Goal: Task Accomplishment & Management: Complete application form

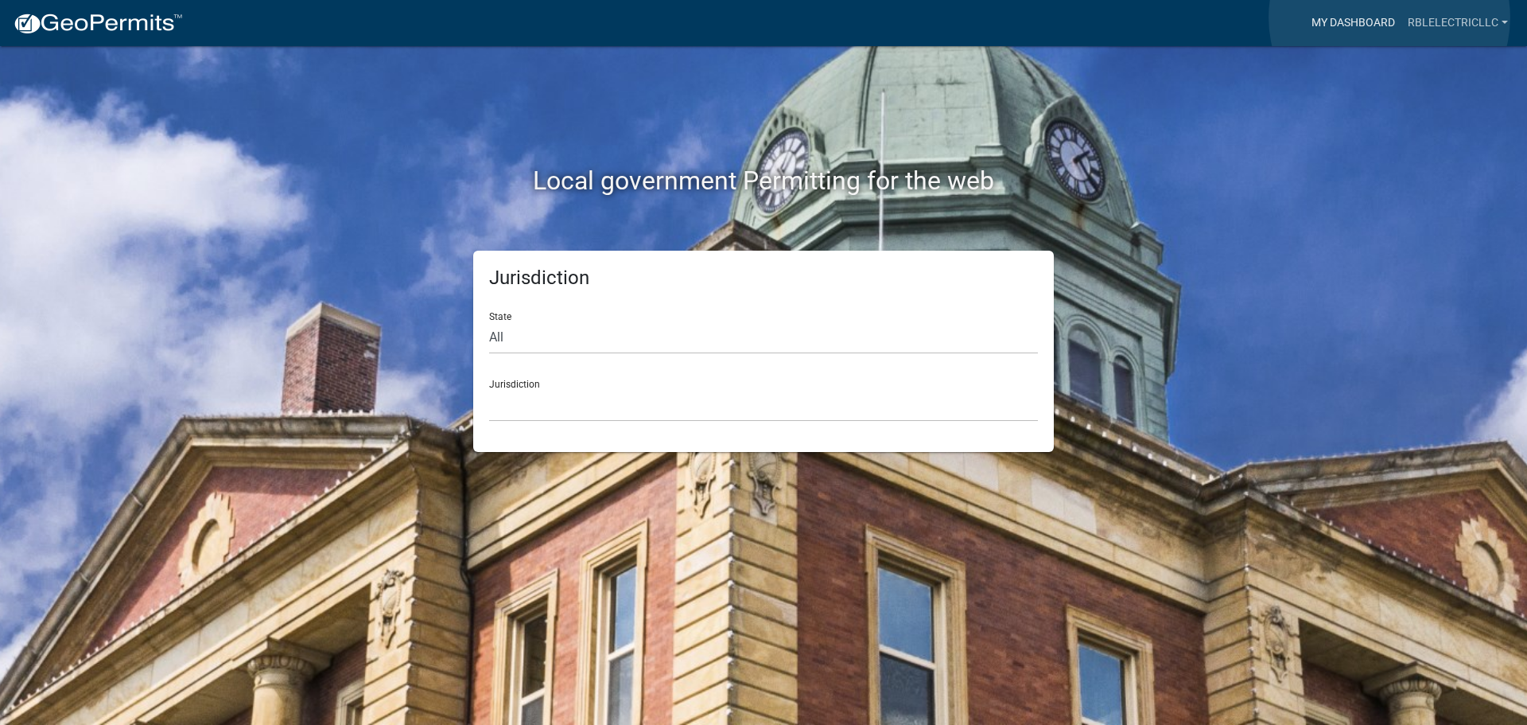
click at [1390, 18] on link "My Dashboard" at bounding box center [1353, 23] width 96 height 30
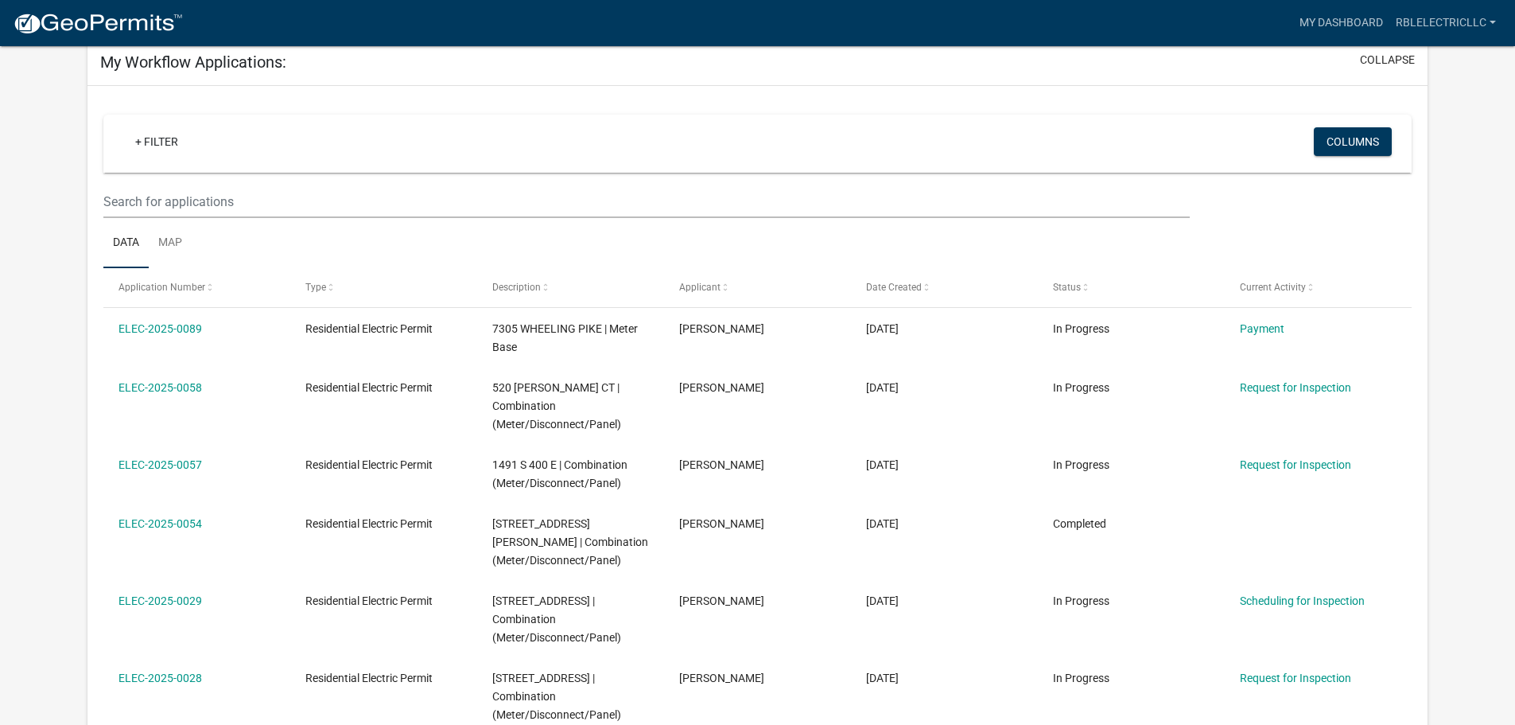
scroll to position [239, 0]
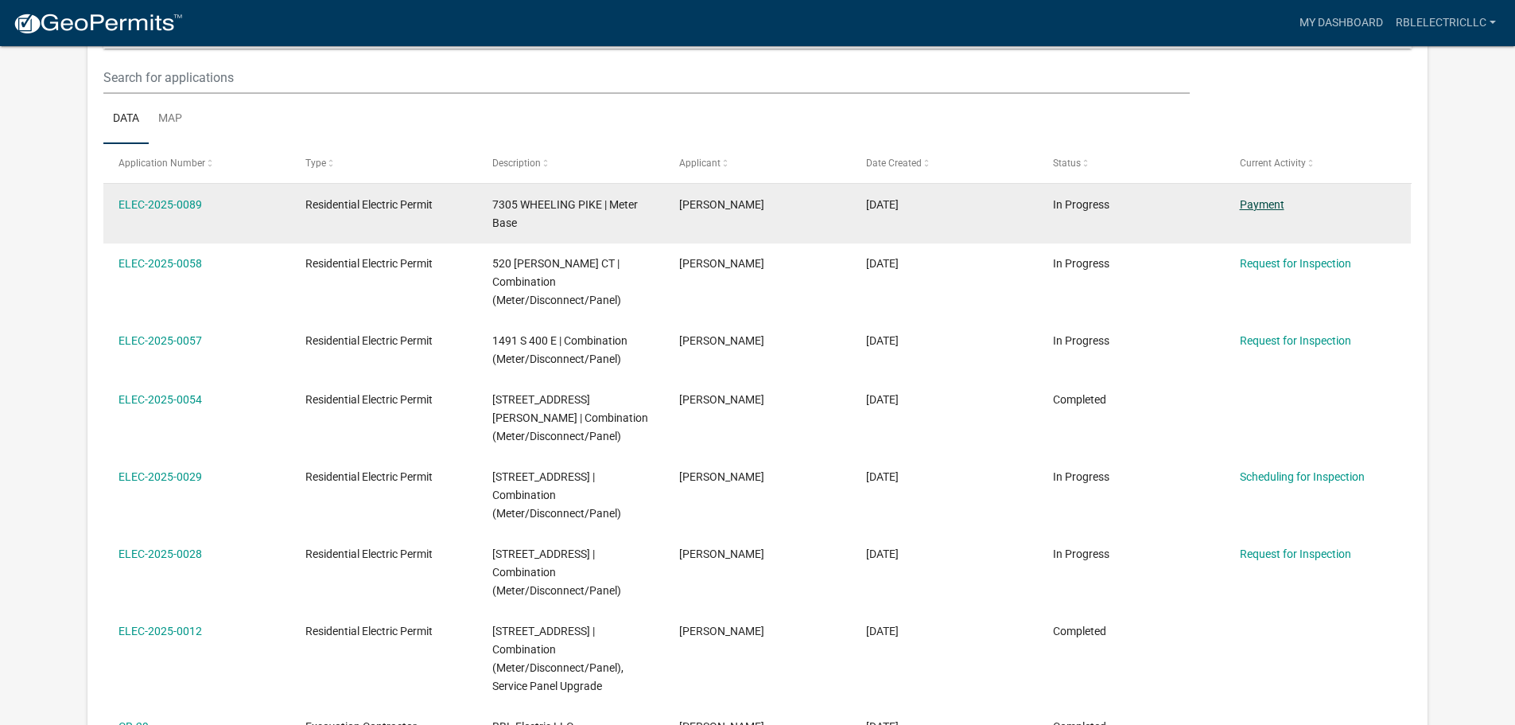
click at [1269, 204] on link "Payment" at bounding box center [1262, 204] width 45 height 13
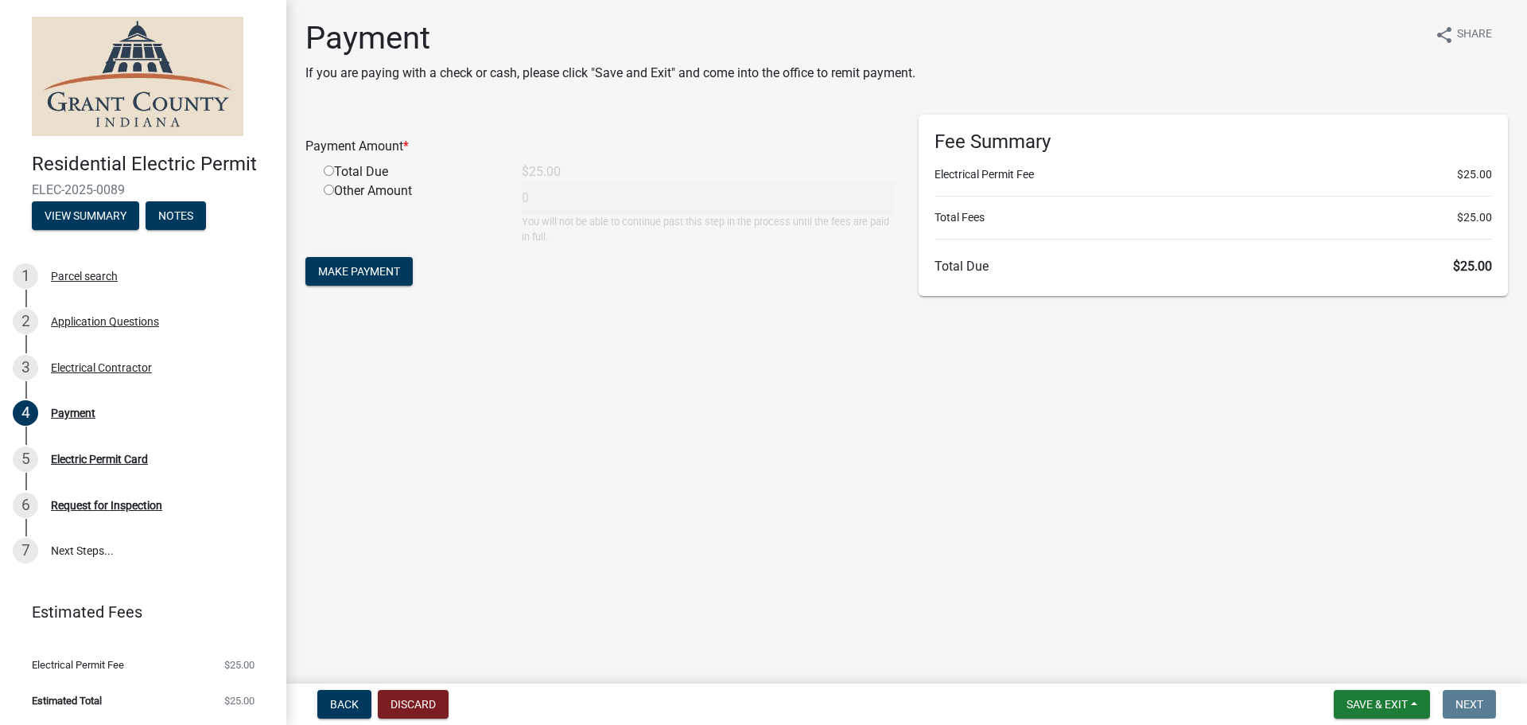
click at [322, 175] on div "Total Due" at bounding box center [411, 171] width 198 height 19
click at [328, 169] on input "radio" at bounding box center [329, 170] width 10 height 10
radio input "true"
type input "25"
click at [371, 274] on span "Make Payment" at bounding box center [359, 271] width 82 height 13
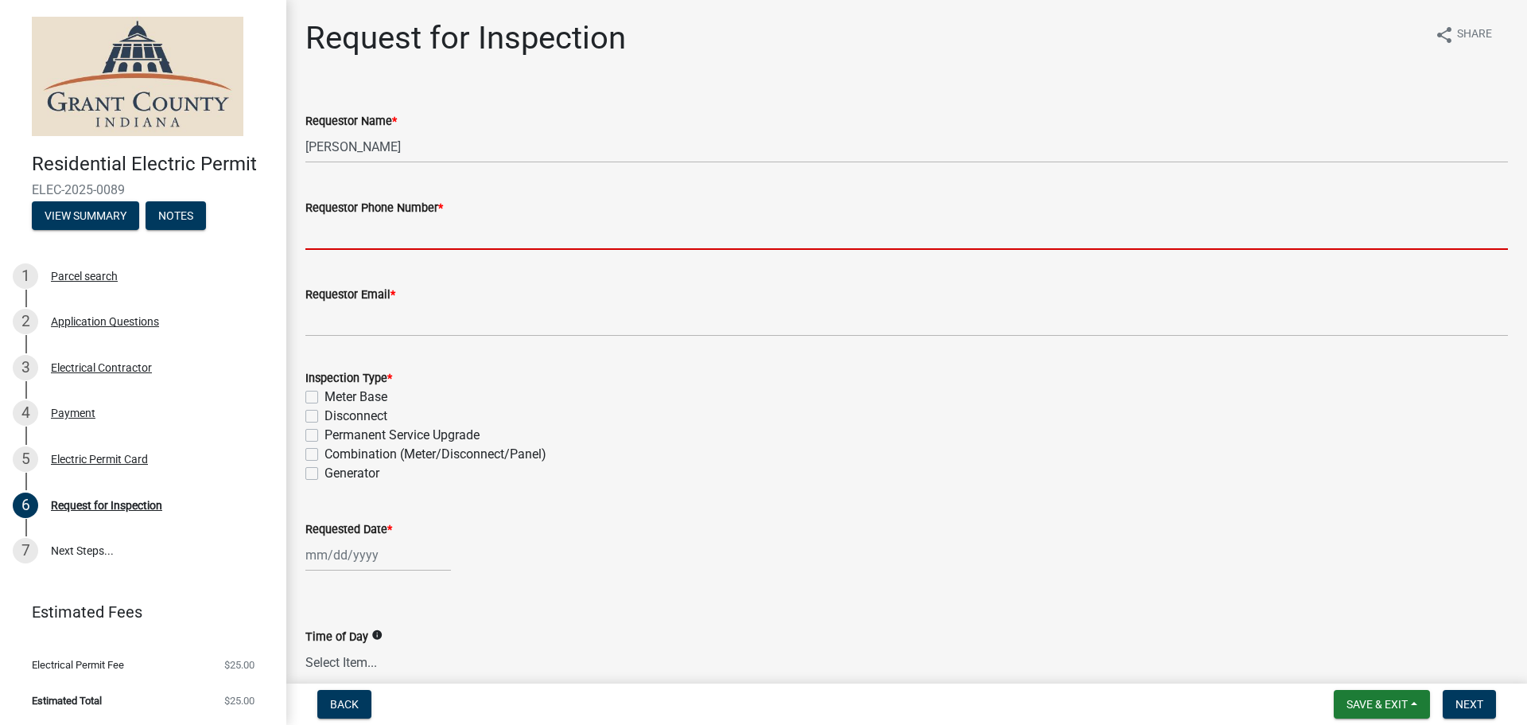
click at [437, 239] on input "Requestor Phone Number *" at bounding box center [906, 233] width 1203 height 33
type input "7652518207"
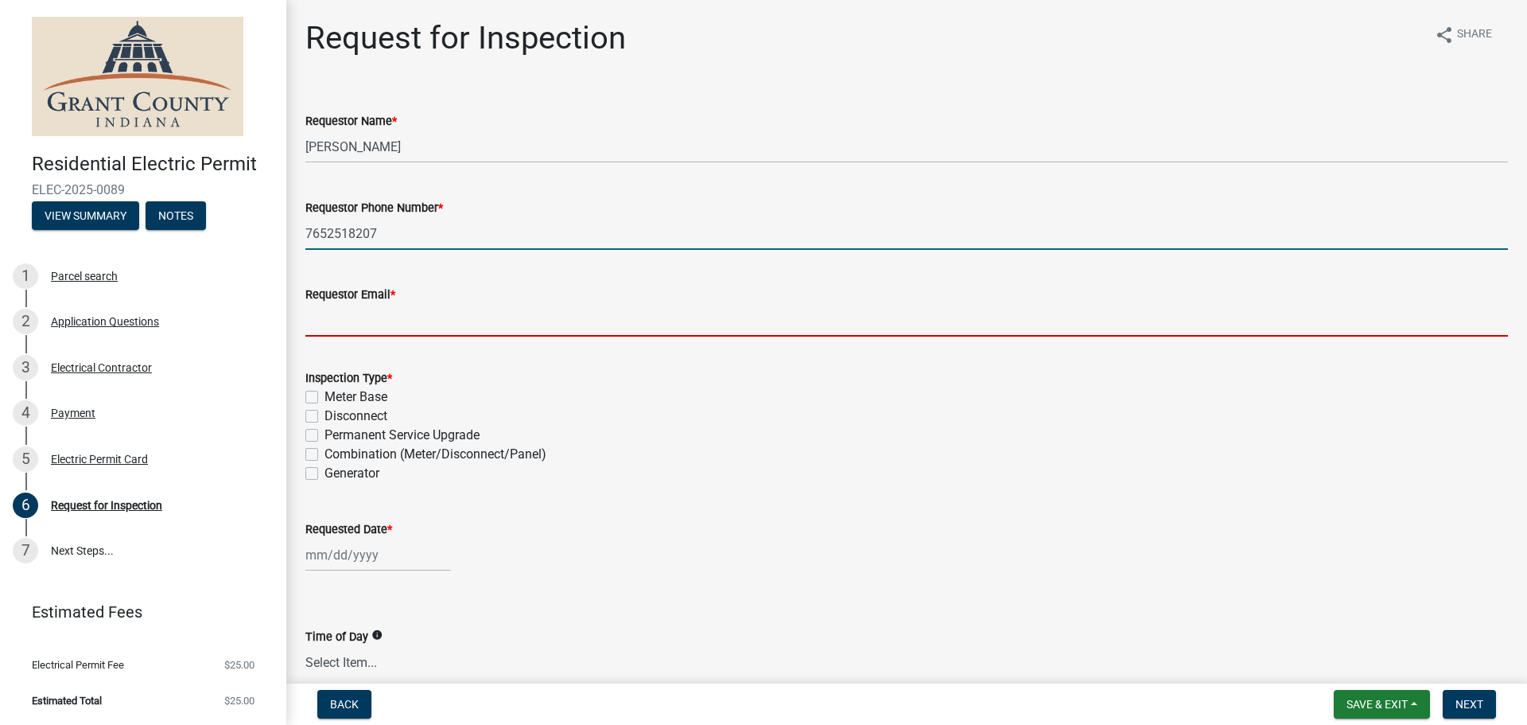
click at [438, 313] on input "Requestor Email *" at bounding box center [906, 320] width 1203 height 33
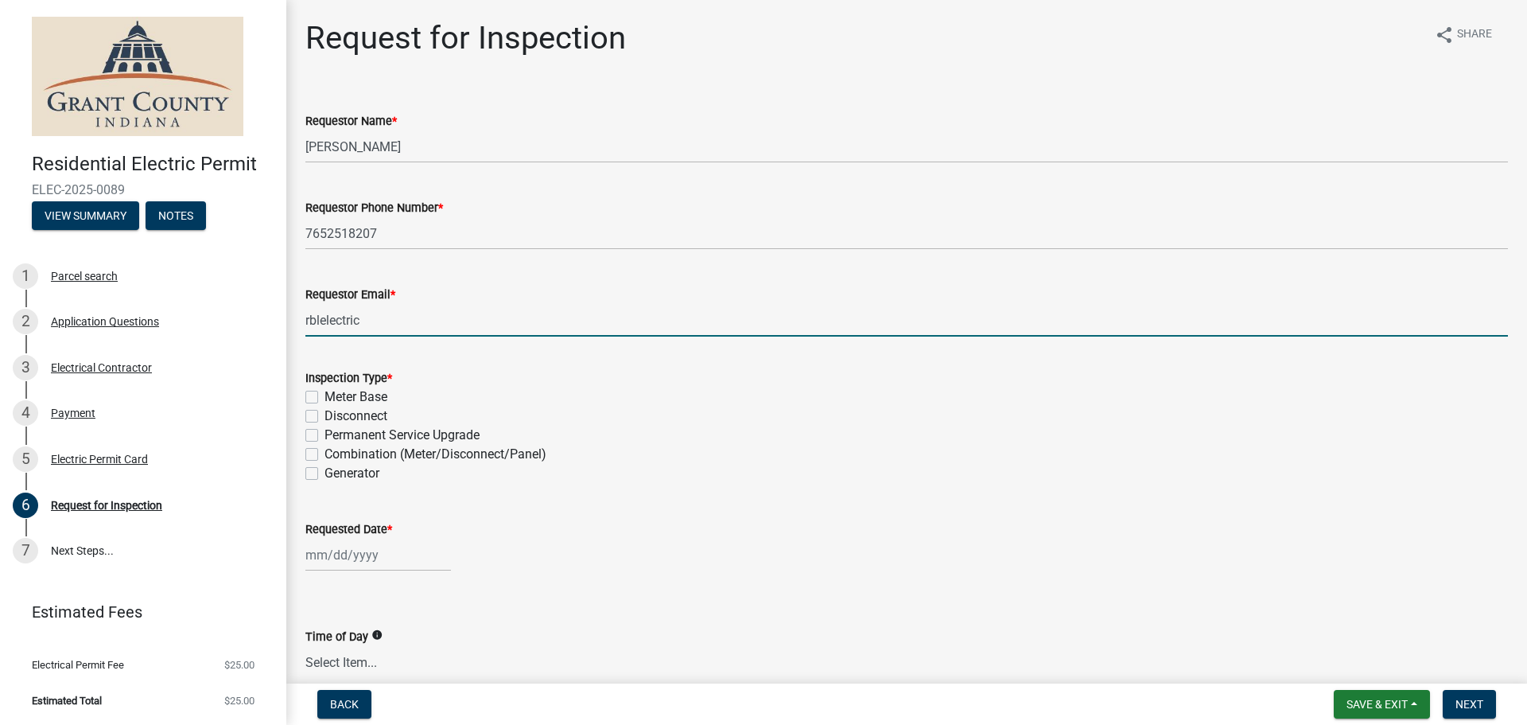
type input "rblelectric@outlook.com"
click at [302, 393] on div "Inspection Type * Meter Base Disconnect Permanent Service Upgrade Combination (…" at bounding box center [907, 416] width 1227 height 134
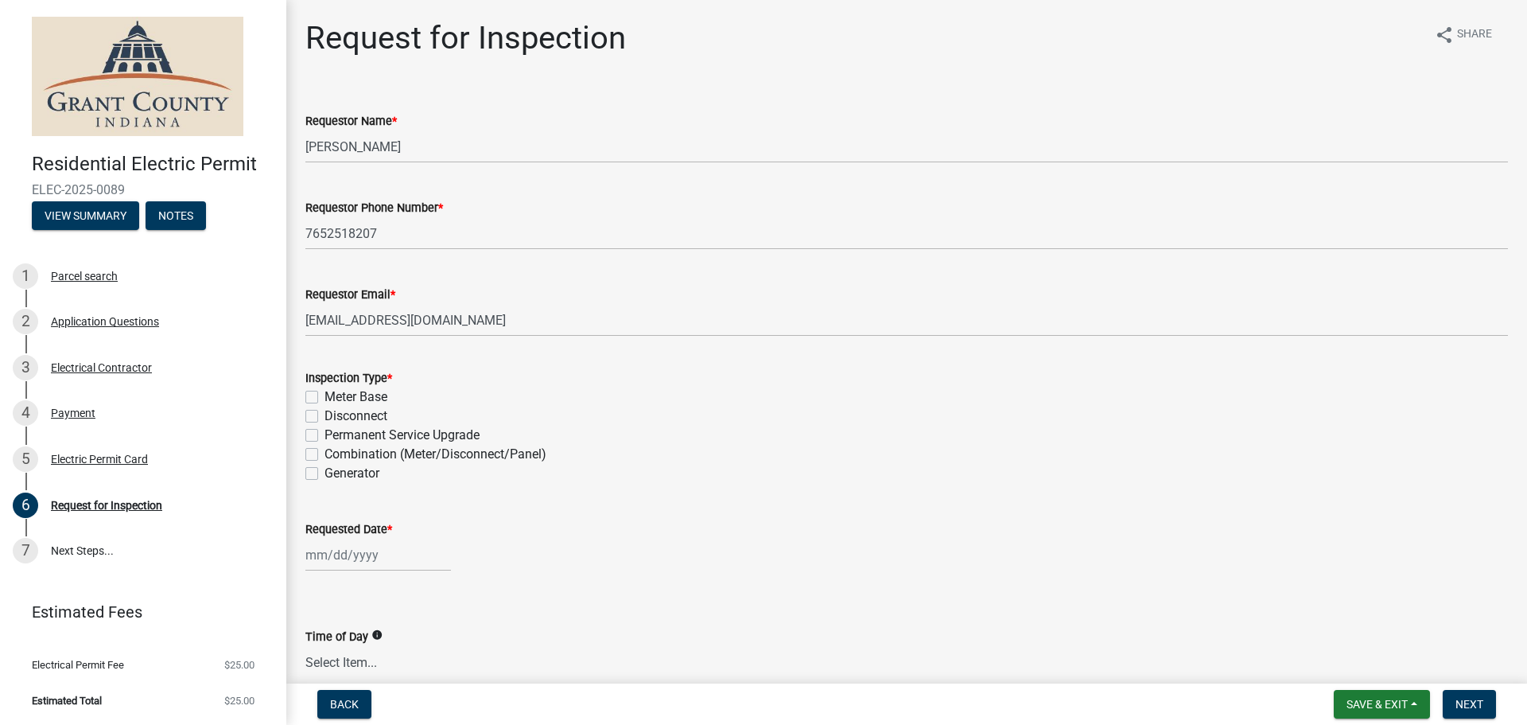
click at [319, 397] on div "Meter Base" at bounding box center [906, 396] width 1203 height 19
click at [325, 398] on label "Meter Base" at bounding box center [356, 396] width 63 height 19
click at [325, 398] on input "Meter Base" at bounding box center [330, 392] width 10 height 10
checkbox input "true"
checkbox input "false"
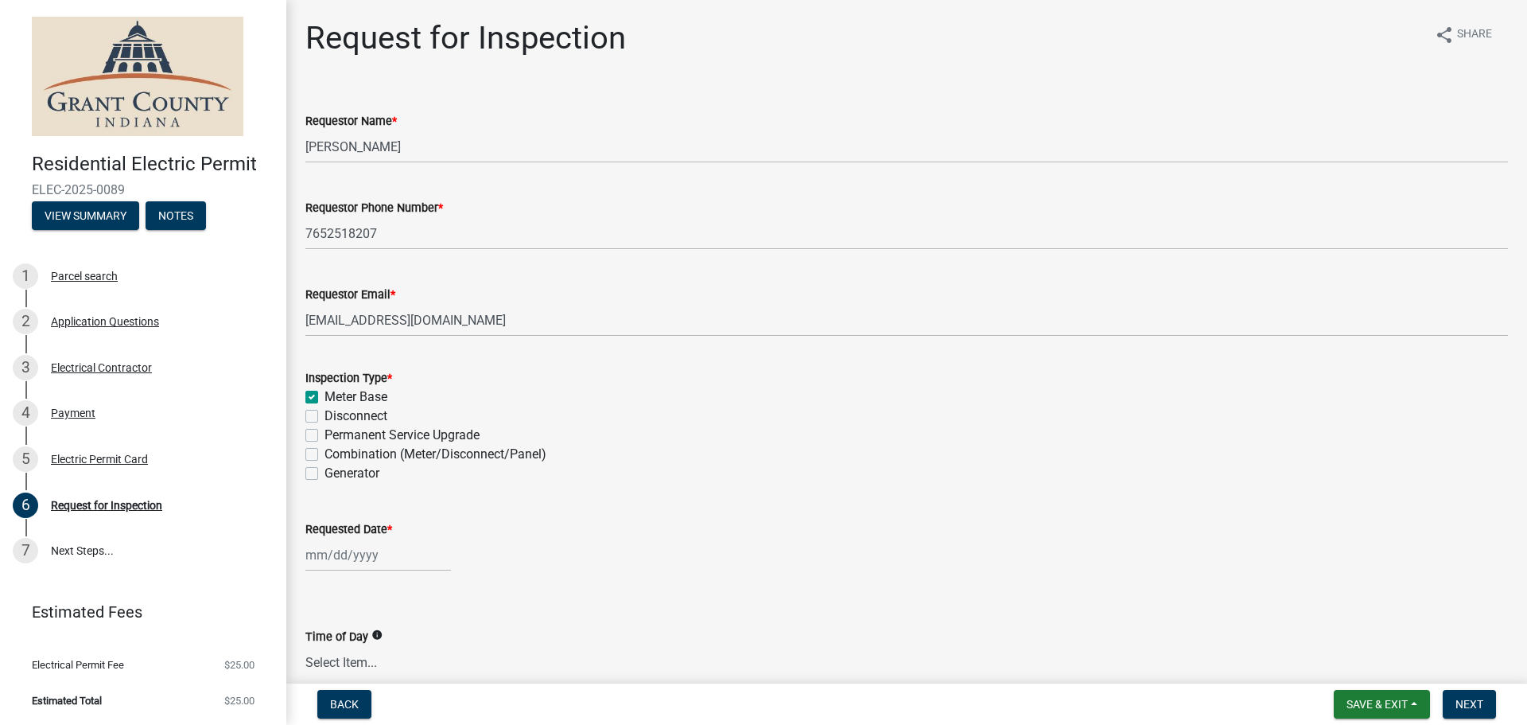
checkbox input "false"
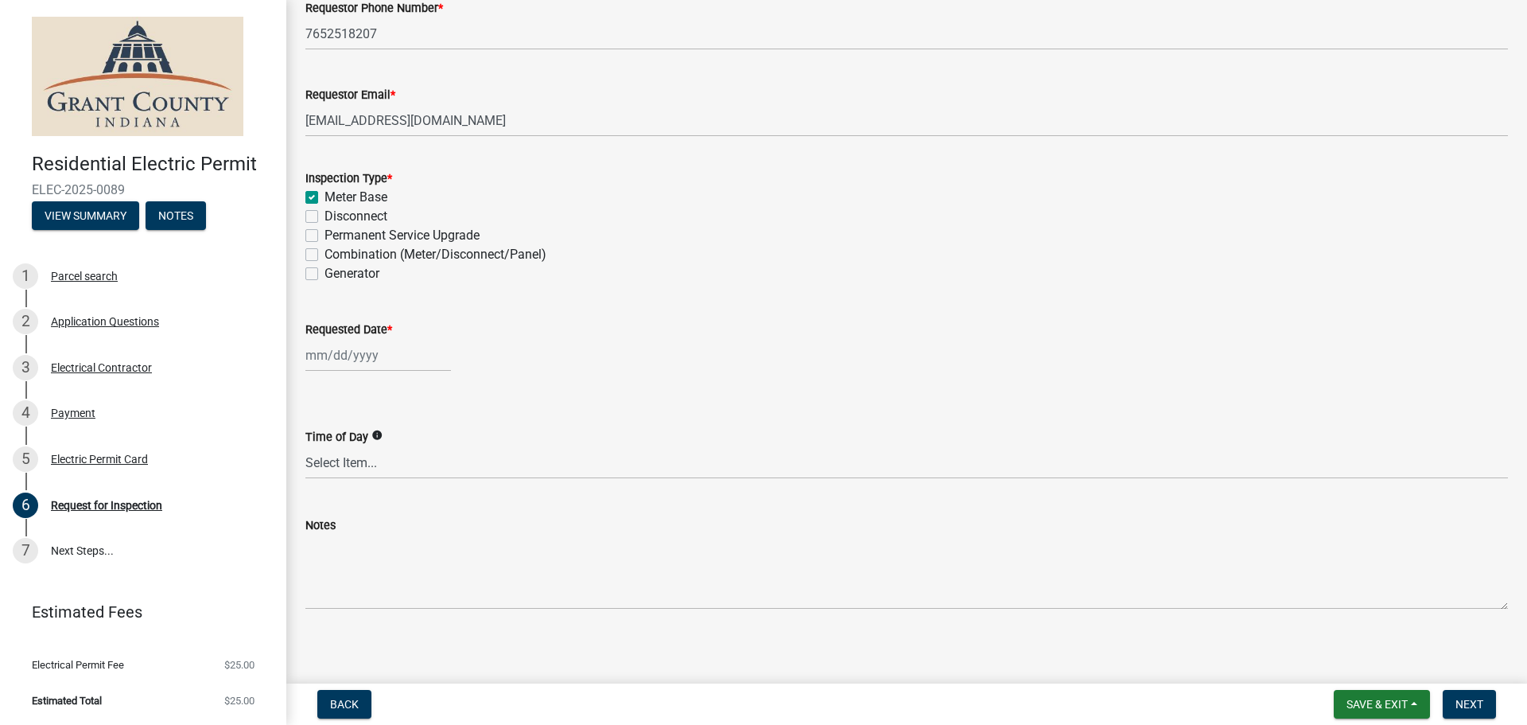
scroll to position [207, 0]
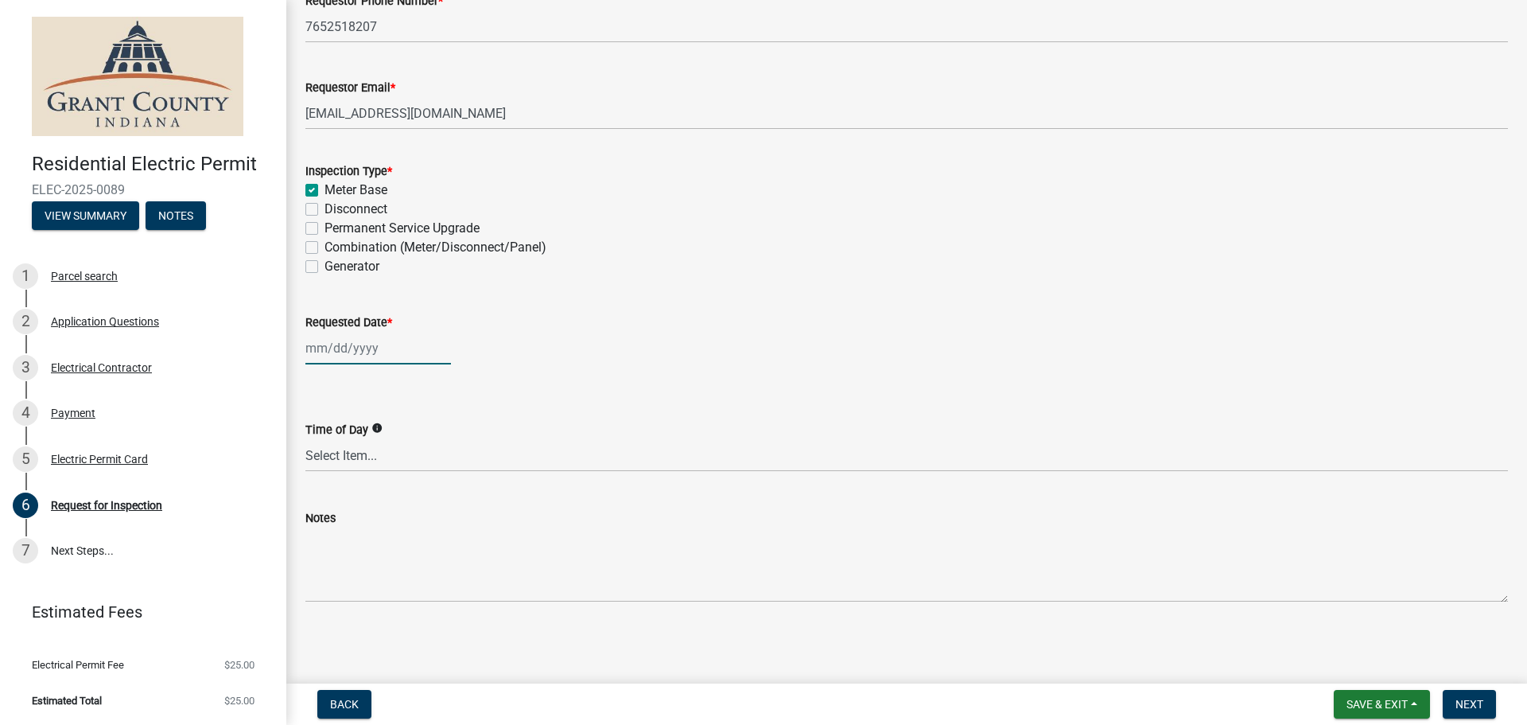
click at [351, 352] on div at bounding box center [378, 348] width 146 height 33
select select "8"
select select "2025"
click at [347, 485] on div "12" at bounding box center [346, 483] width 25 height 25
type input "08/12/2025"
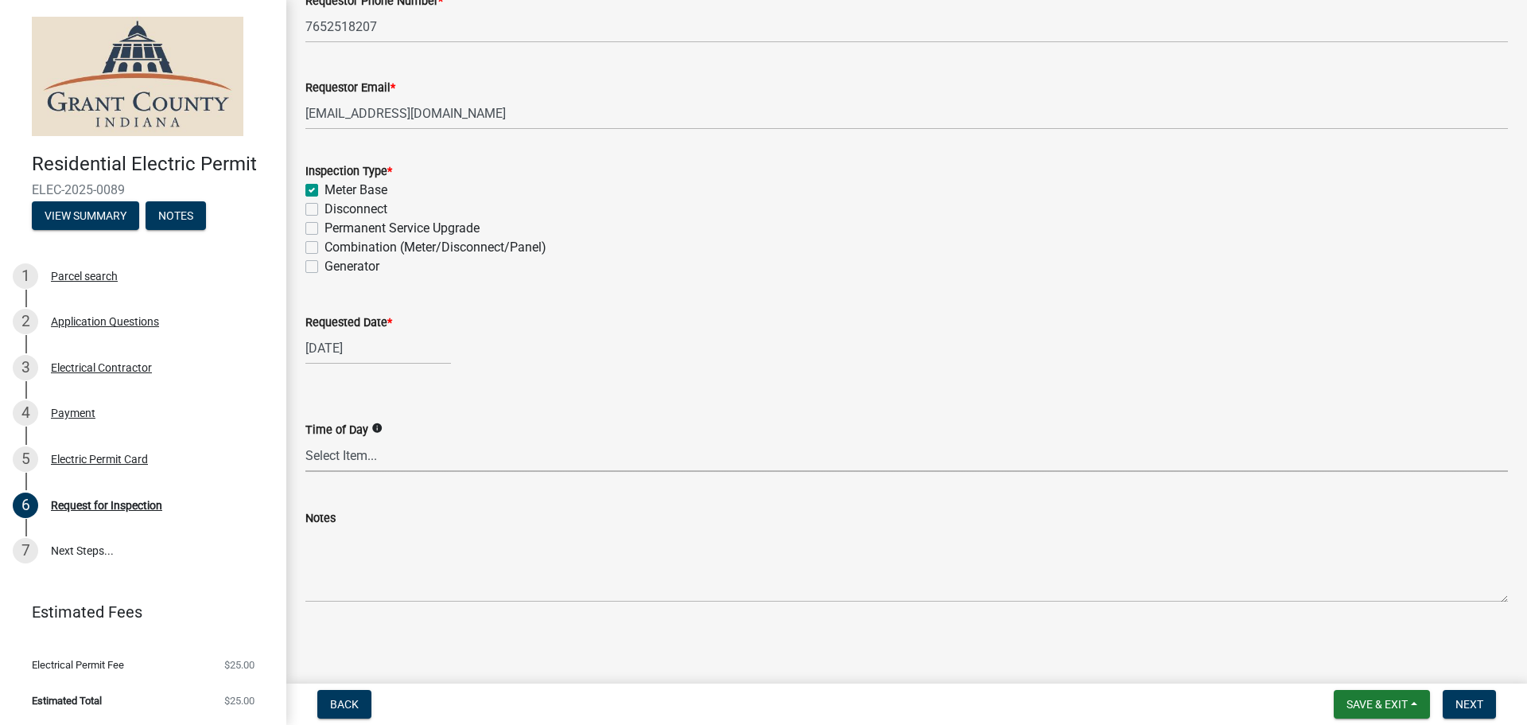
click at [380, 452] on select "Select Item... AM PM Anytime" at bounding box center [906, 455] width 1203 height 33
click at [305, 439] on select "Select Item... AM PM Anytime" at bounding box center [906, 455] width 1203 height 33
select select "b295104e-8323-4e41-b57e-5e62d3e6ae0f"
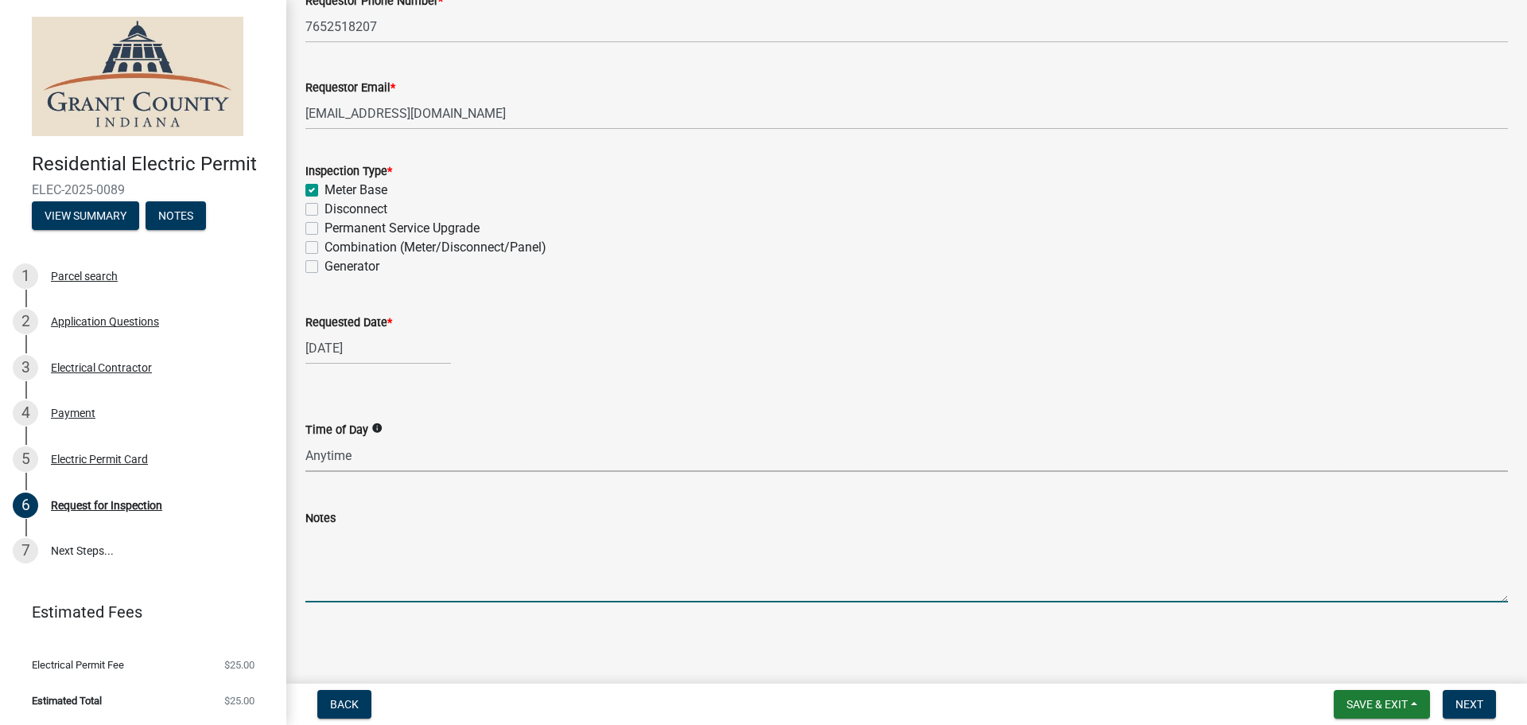
click at [436, 590] on textarea "Notes" at bounding box center [906, 564] width 1203 height 75
type textarea "temp power"
click at [1467, 698] on span "Next" at bounding box center [1470, 704] width 28 height 13
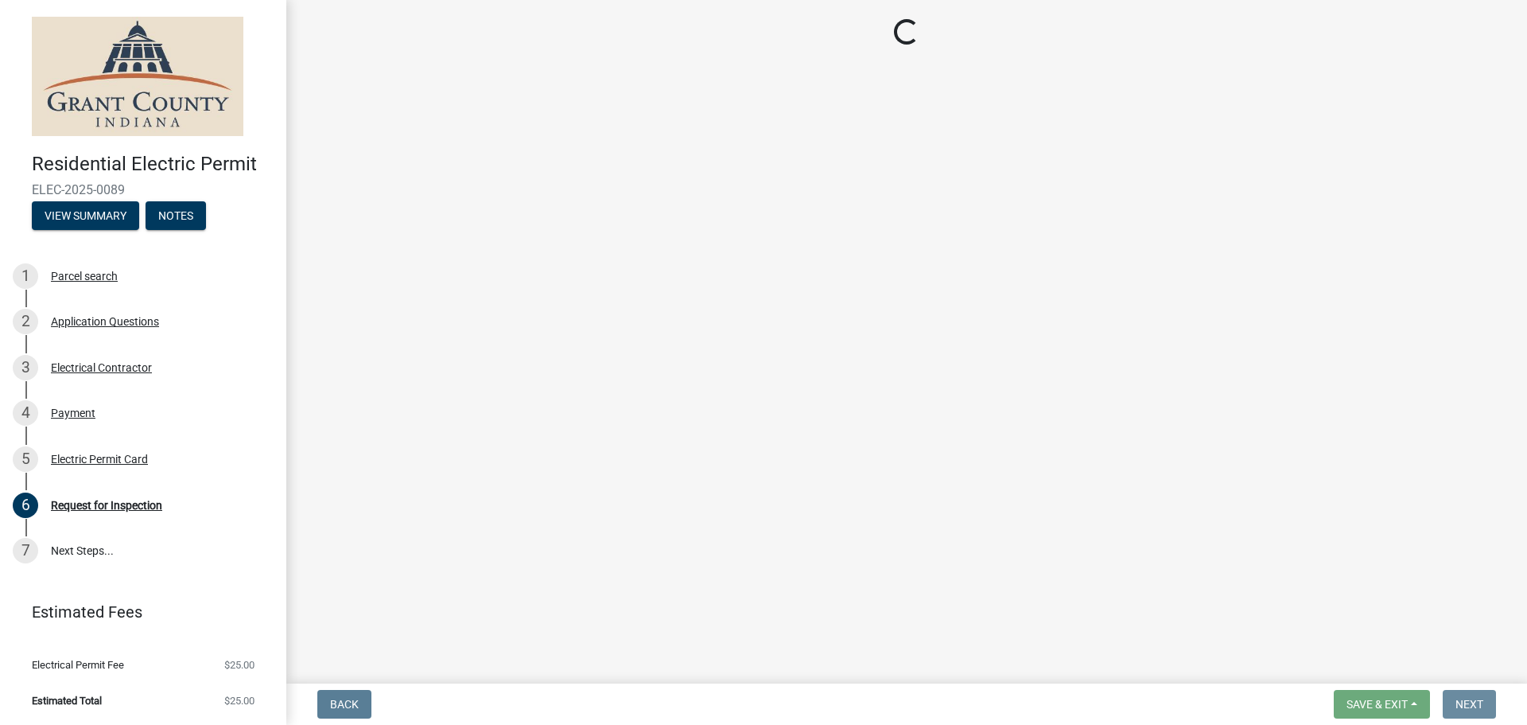
scroll to position [0, 0]
